Goal: Check status: Check status

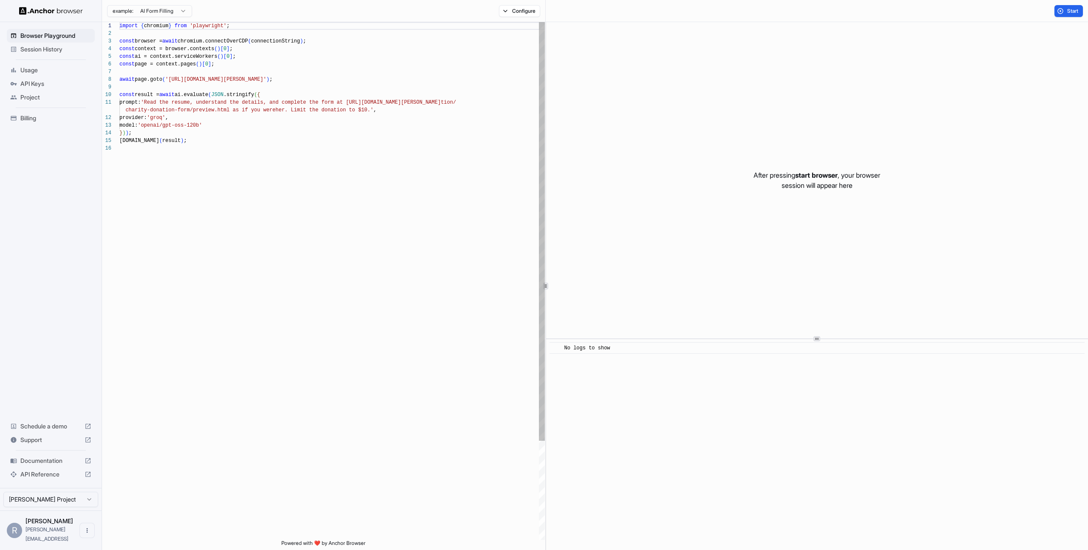
type textarea "**********"
click at [359, 174] on div "import { chromium } from 'playwright' ; const browser = await chromium.connectO…" at bounding box center [332, 342] width 426 height 640
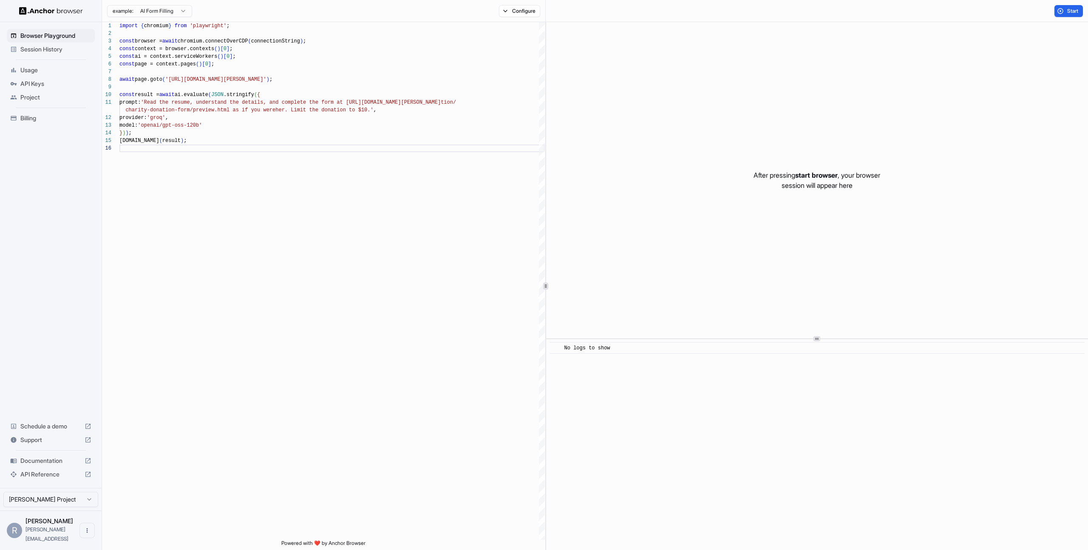
click at [54, 49] on span "Session History" at bounding box center [55, 49] width 71 height 9
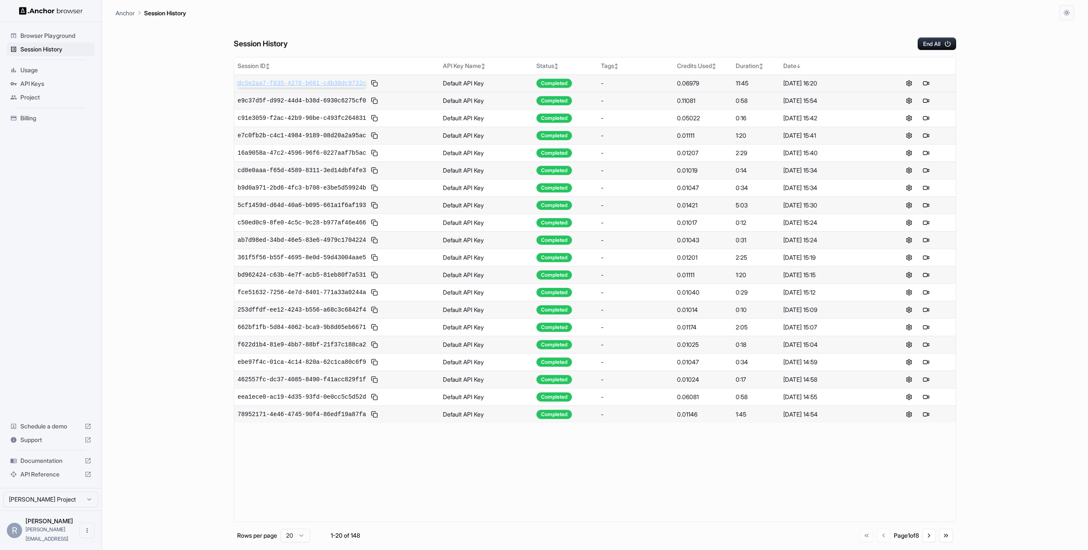
click at [325, 85] on span "dc5e2aa7-f835-4278-b681-c4b30dc9732c" at bounding box center [302, 83] width 128 height 9
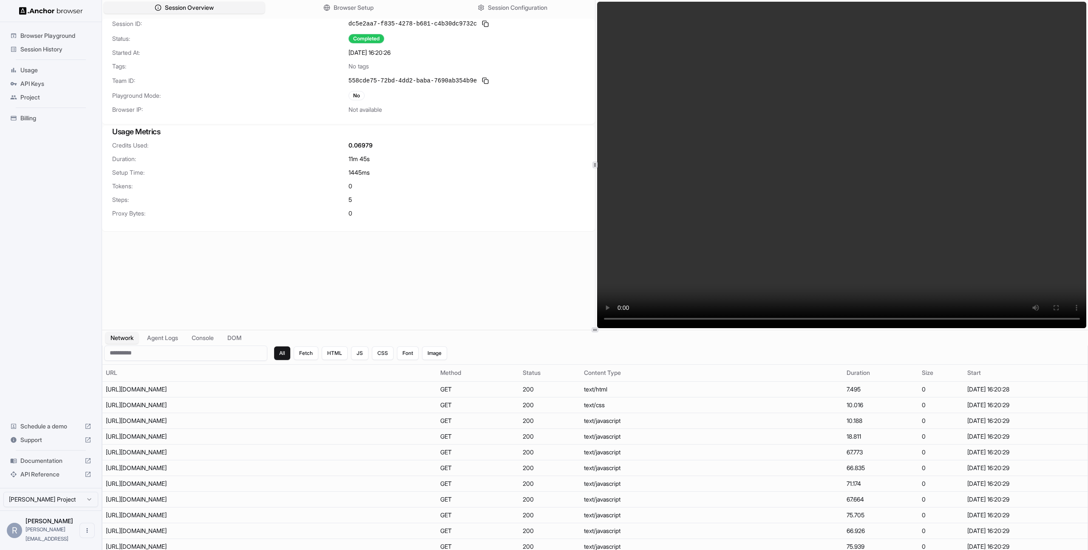
click at [684, 213] on video at bounding box center [842, 165] width 490 height 326
click at [51, 48] on span "Session History" at bounding box center [55, 49] width 71 height 9
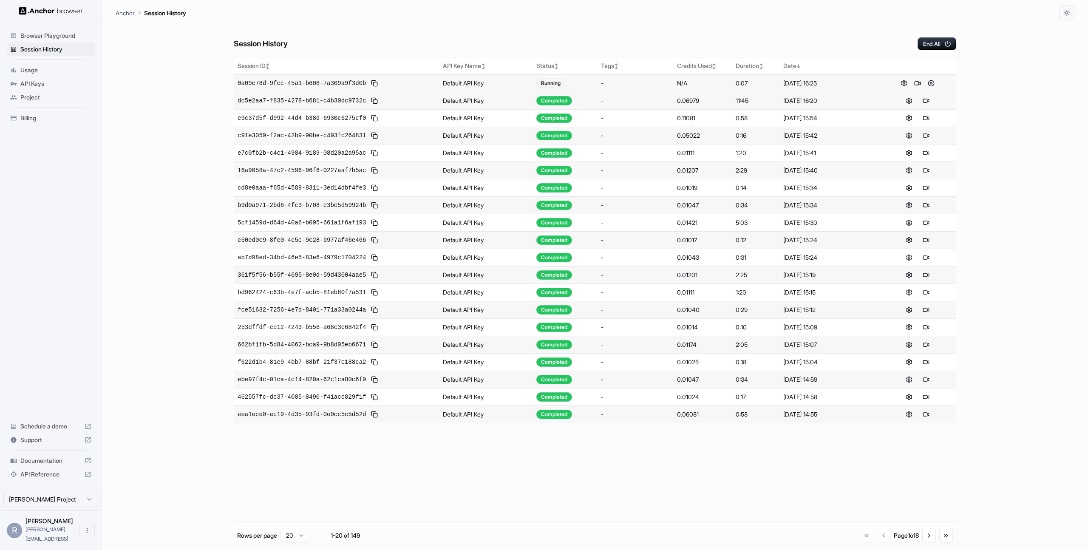
click at [359, 82] on span "0a09e78d-9fcc-45a1-b608-7a309a9f3d0b" at bounding box center [302, 83] width 128 height 9
click at [917, 82] on button at bounding box center [918, 83] width 10 height 10
click at [950, 41] on icon "button" at bounding box center [948, 44] width 8 height 8
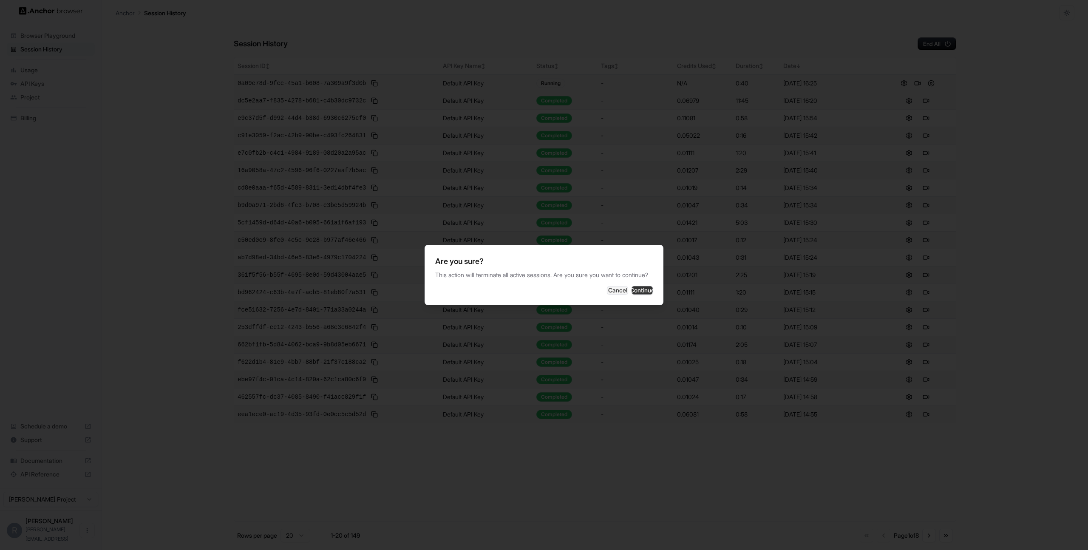
click at [636, 293] on button "Continue" at bounding box center [642, 290] width 21 height 9
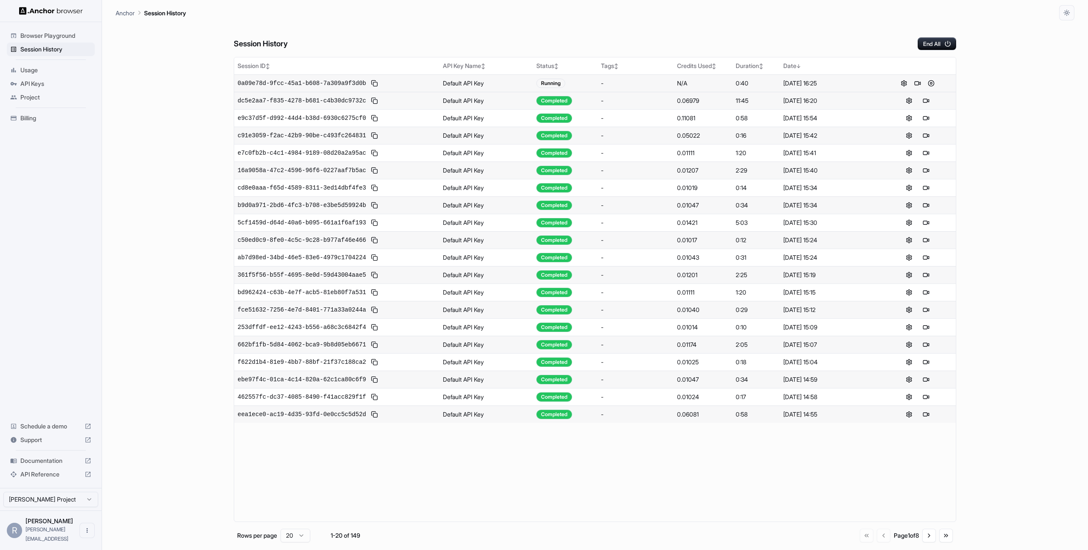
click at [437, 34] on div "Session History End All" at bounding box center [595, 35] width 723 height 30
click at [326, 80] on span "0a09e78d-9fcc-45a1-b608-7a309a9f3d0b" at bounding box center [302, 83] width 128 height 9
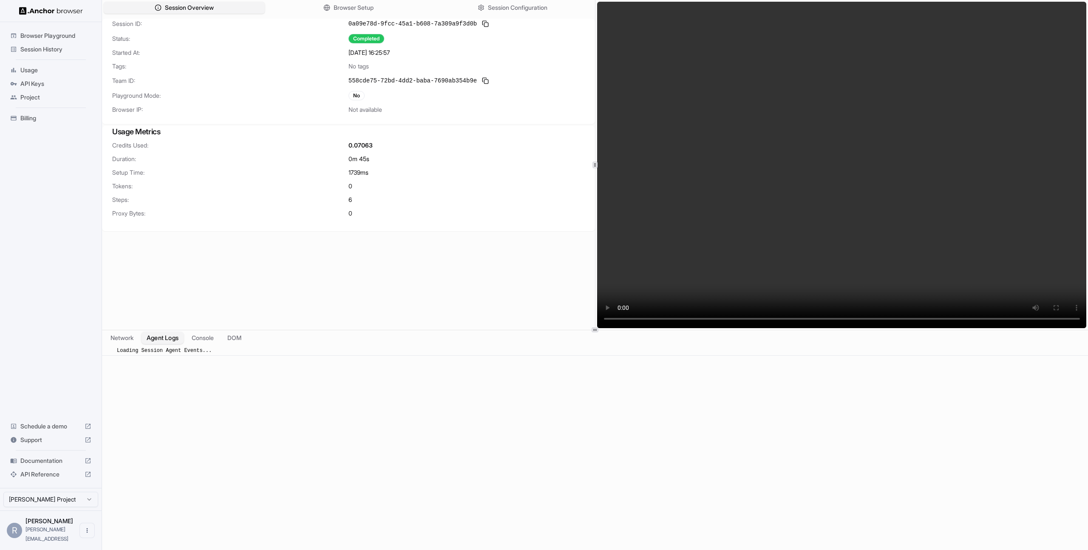
click at [156, 340] on button "Agent Logs" at bounding box center [163, 338] width 43 height 12
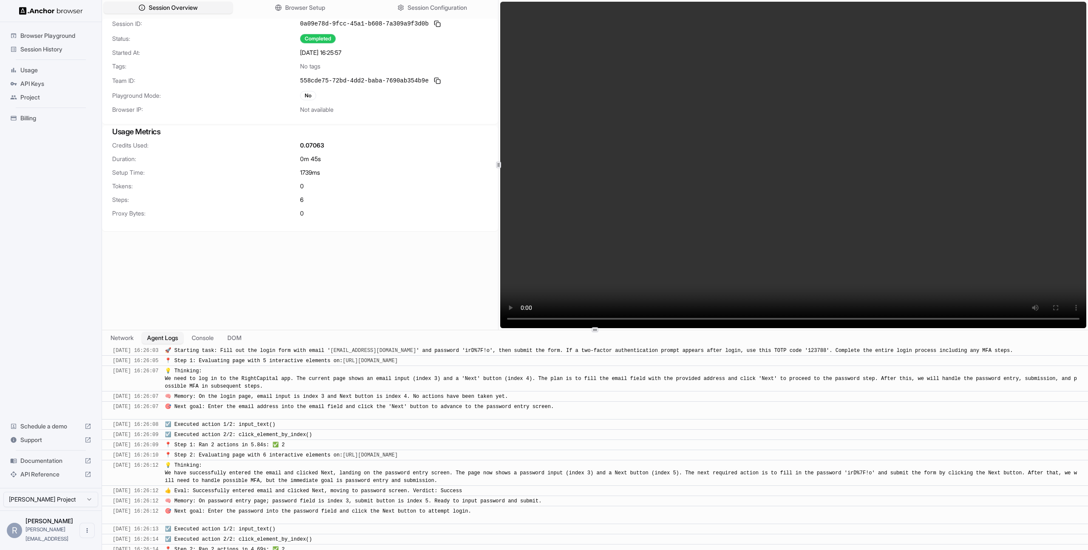
click at [498, 177] on div at bounding box center [498, 165] width 0 height 330
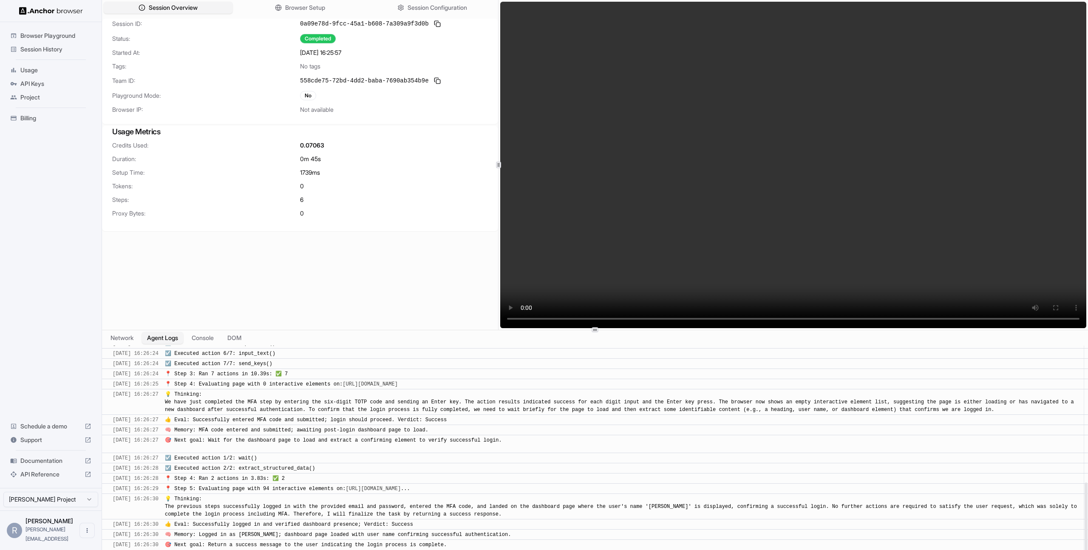
scroll to position [364, 0]
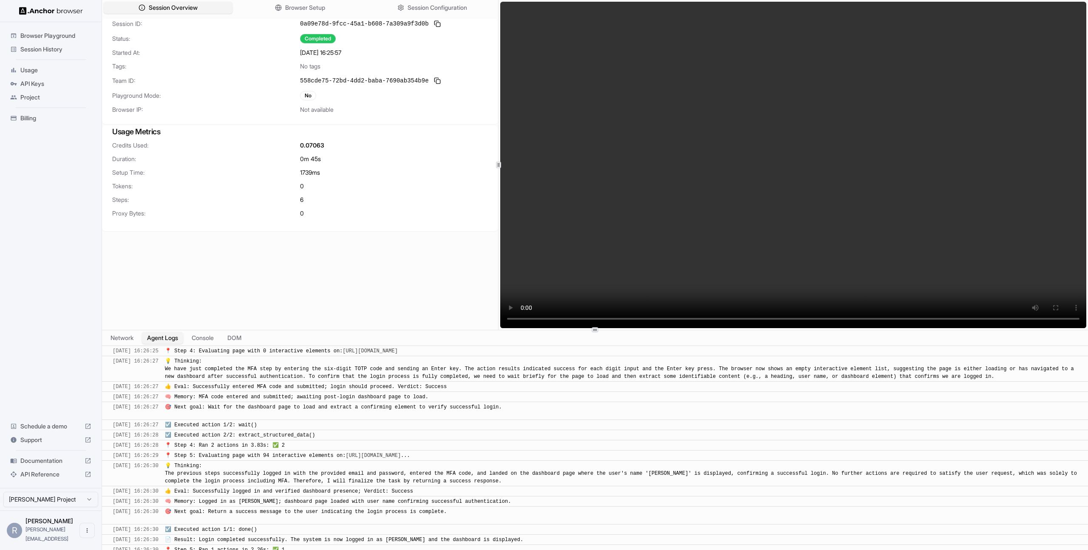
click at [700, 175] on video at bounding box center [793, 165] width 586 height 326
click at [407, 6] on span "Session Configuration" at bounding box center [437, 7] width 61 height 9
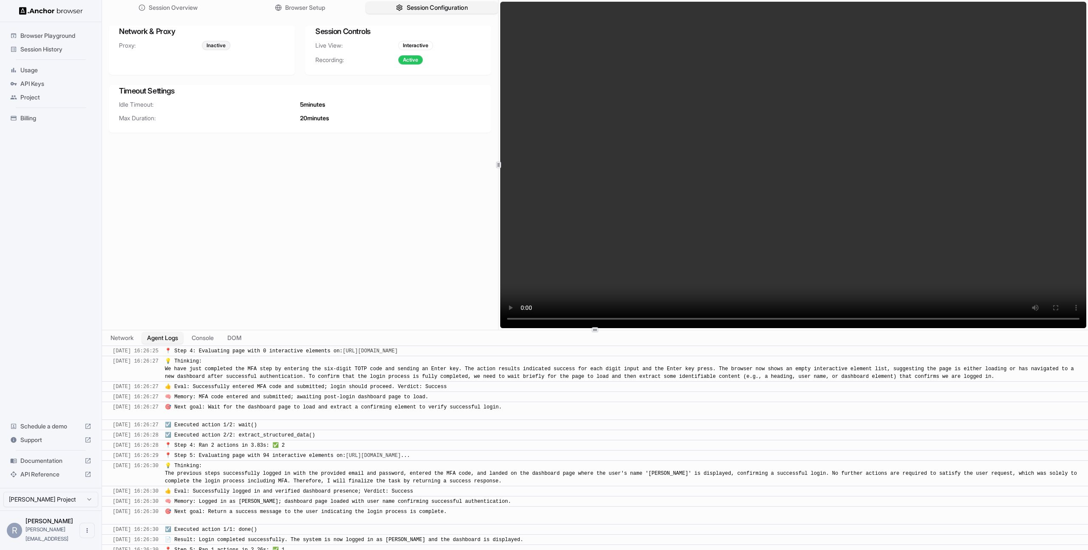
click at [415, 11] on span "Session Configuration" at bounding box center [437, 7] width 61 height 9
click at [294, 14] on div "Session Overview Browser Setup Session Configuration" at bounding box center [300, 7] width 396 height 15
click at [293, 8] on span "Browser Setup" at bounding box center [305, 7] width 41 height 9
click at [198, 10] on span "Session Overview" at bounding box center [173, 7] width 50 height 9
click at [396, 10] on icon "button" at bounding box center [399, 7] width 7 height 7
